Goal: Answer question/provide support

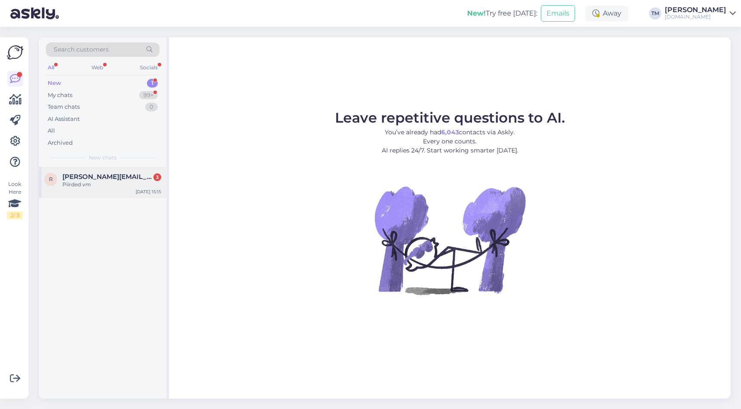
click at [99, 175] on span "[PERSON_NAME][EMAIL_ADDRESS][DOMAIN_NAME]" at bounding box center [107, 177] width 90 height 8
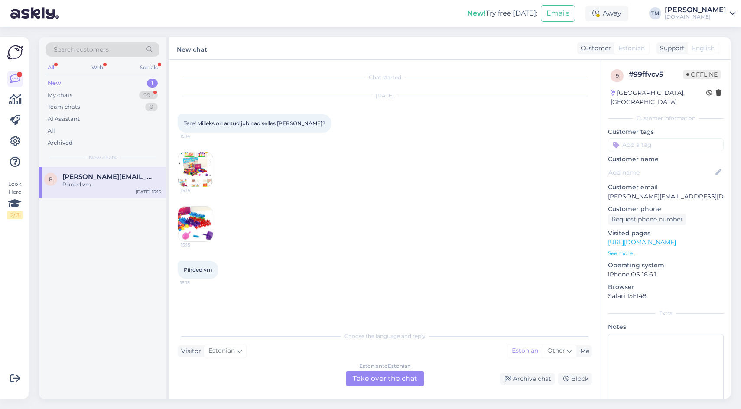
click at [196, 163] on img at bounding box center [195, 169] width 35 height 35
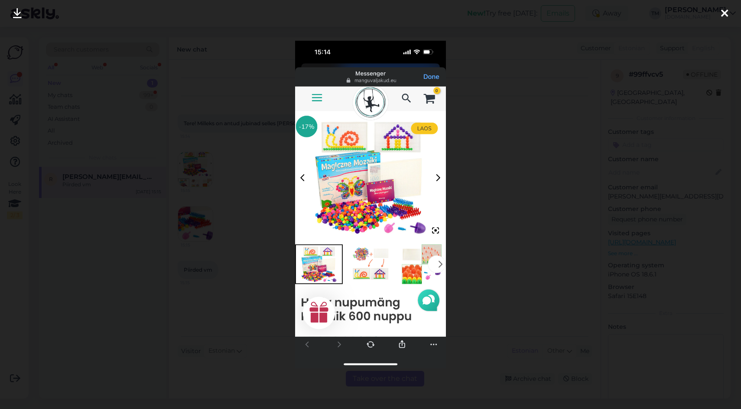
click at [256, 192] on div at bounding box center [370, 204] width 741 height 409
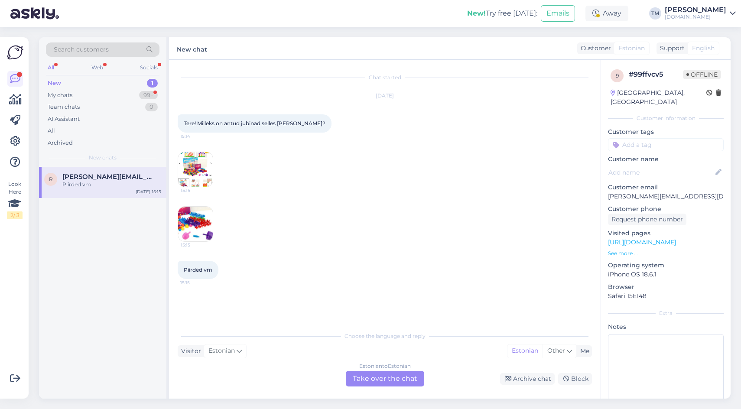
click at [220, 225] on div "15:15 15:15" at bounding box center [385, 196] width 414 height 109
click at [196, 224] on img at bounding box center [195, 224] width 35 height 35
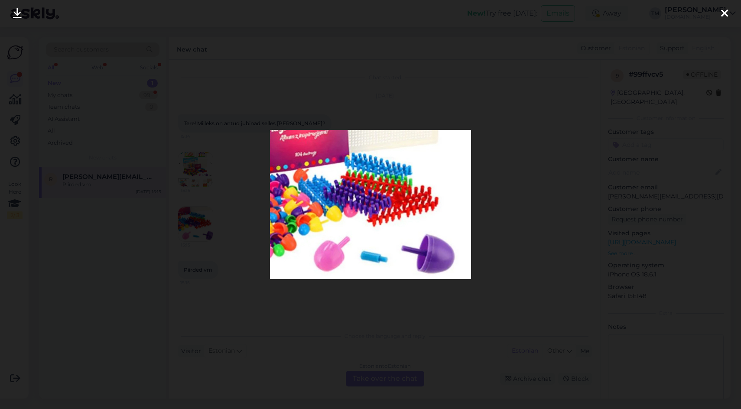
click at [196, 224] on div at bounding box center [370, 204] width 741 height 409
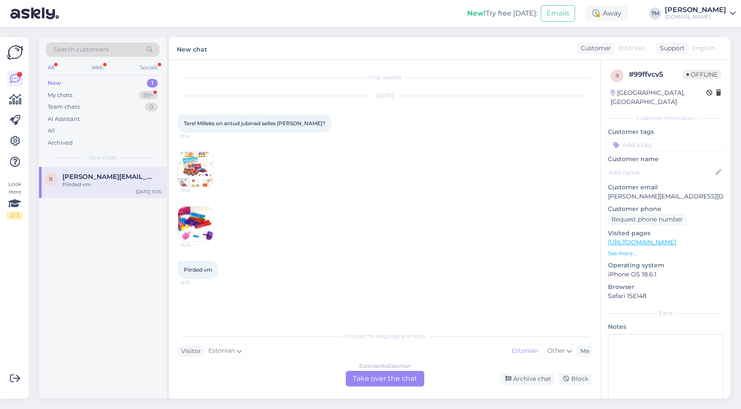
click at [204, 163] on img at bounding box center [195, 169] width 35 height 35
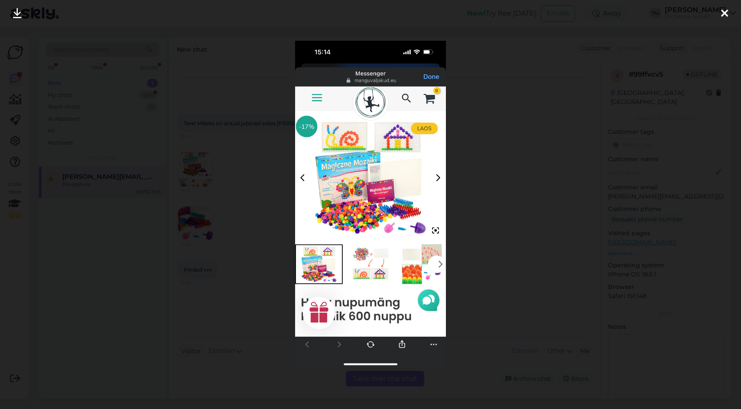
click at [257, 218] on div at bounding box center [370, 204] width 741 height 409
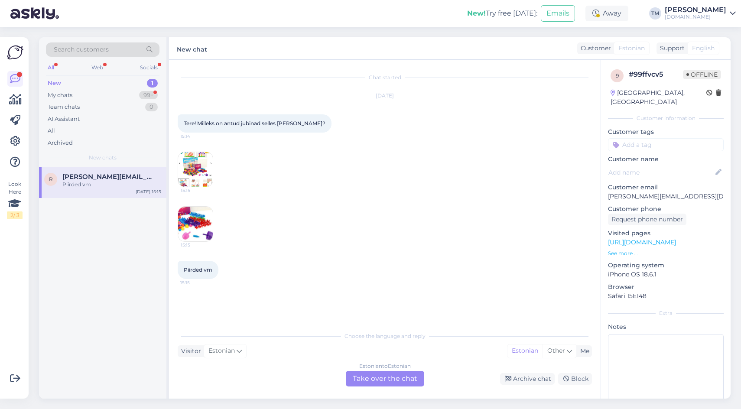
click at [663, 238] on link "[URL][DOMAIN_NAME]" at bounding box center [642, 242] width 68 height 8
click at [390, 373] on div "Estonian to Estonian Take over the chat" at bounding box center [385, 379] width 78 height 16
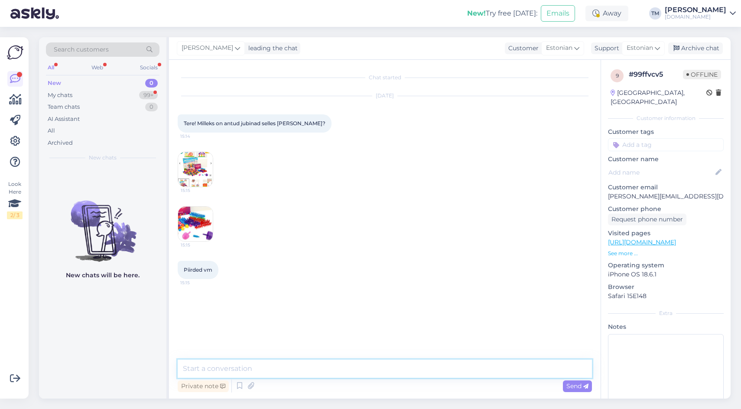
click at [305, 370] on textarea at bounding box center [385, 369] width 414 height 18
type textarea "Tere! Nende pisikestega saab täita n-ö pisemaid auke. Nagu siin karbil näha :)"
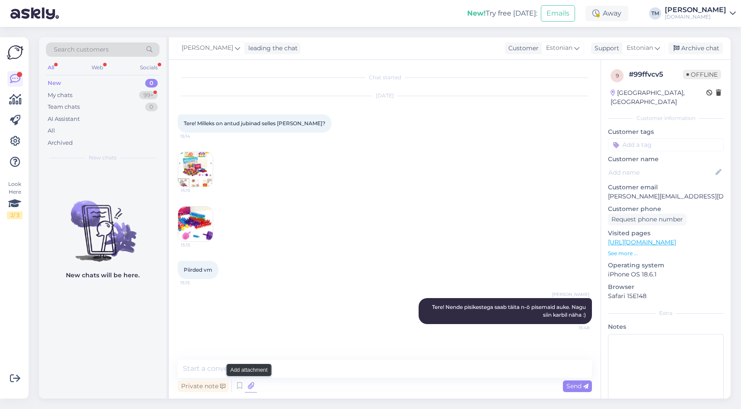
click at [248, 385] on icon at bounding box center [251, 385] width 12 height 13
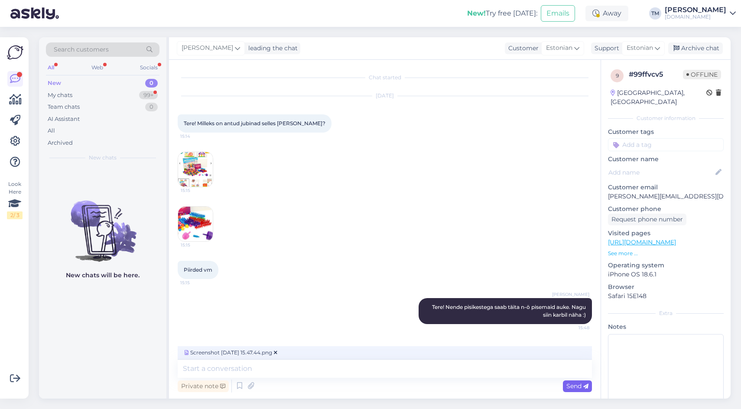
click at [576, 386] on span "Send" at bounding box center [577, 386] width 22 height 8
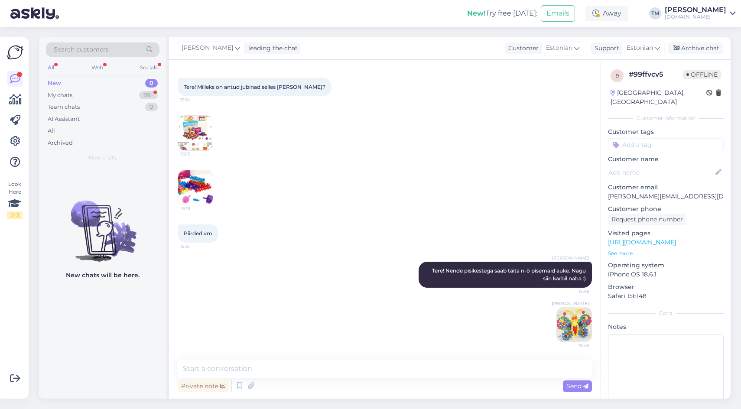
click at [577, 325] on img at bounding box center [574, 324] width 35 height 35
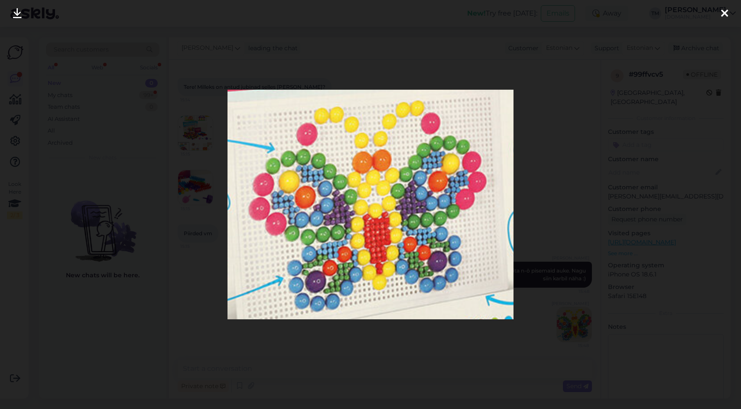
click at [543, 180] on div at bounding box center [370, 204] width 741 height 409
